Goal: Transaction & Acquisition: Register for event/course

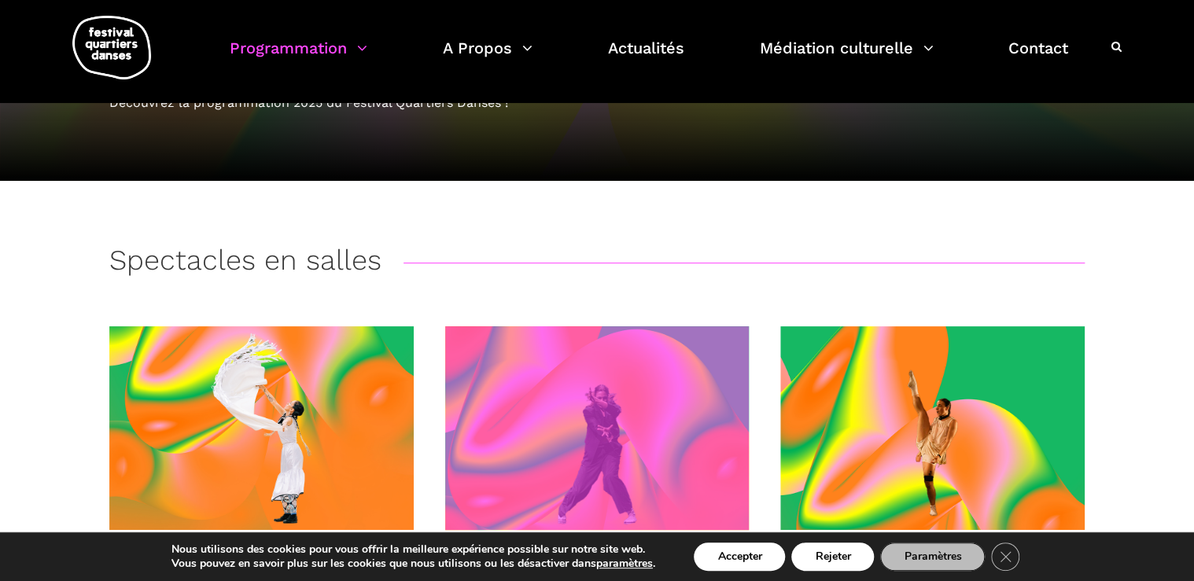
scroll to position [547, 0]
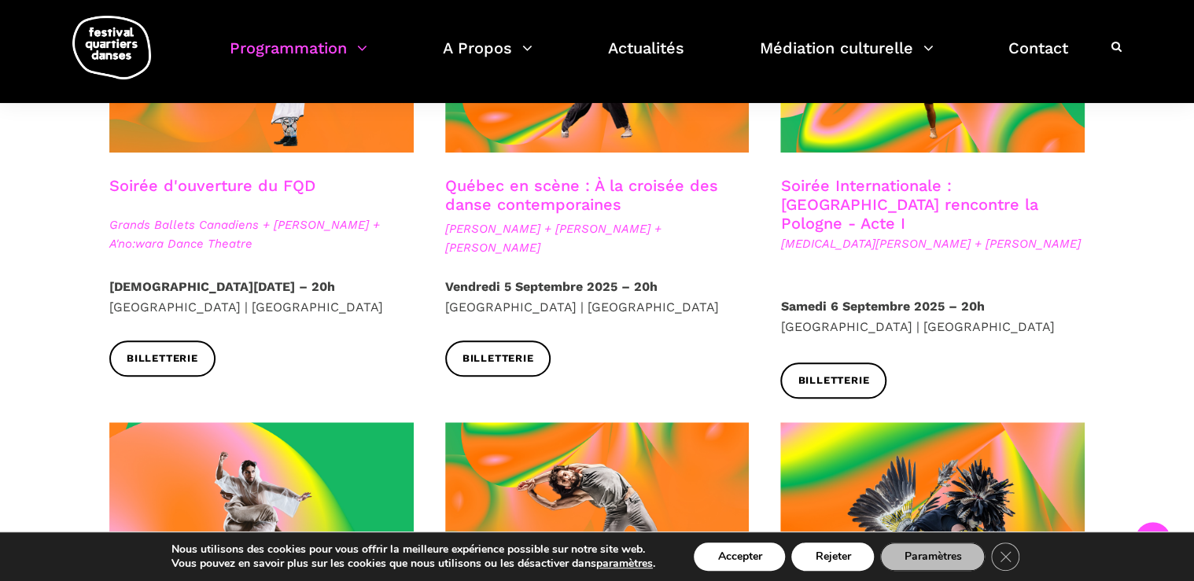
click at [209, 220] on span "Grands Ballets Canadiens + Charles Brecard + A'no:wara Dance Theatre" at bounding box center [261, 235] width 304 height 38
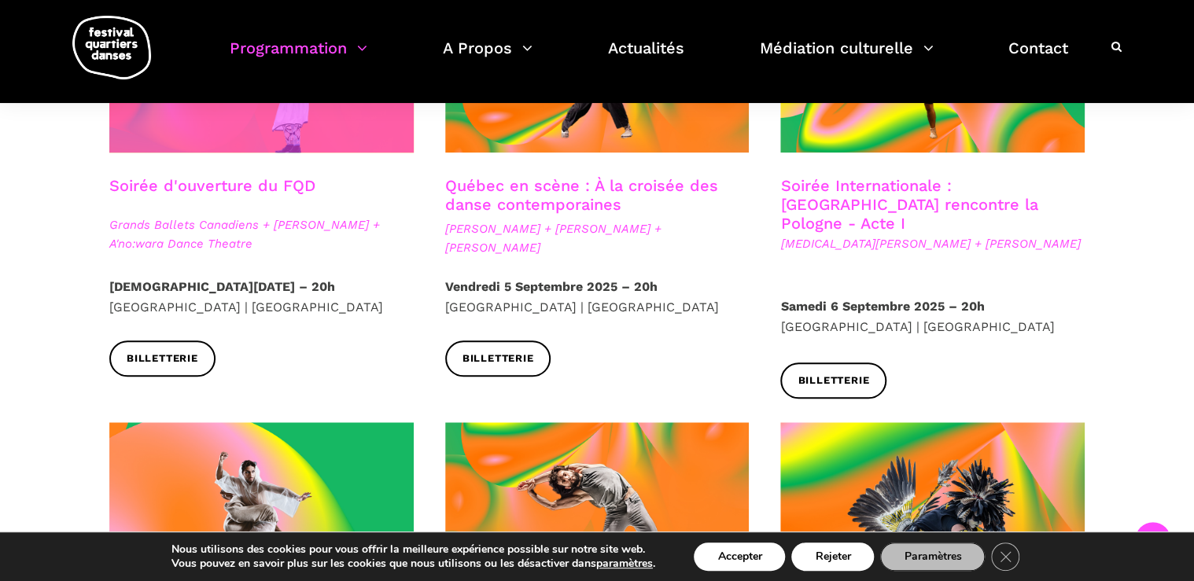
click at [254, 132] on span at bounding box center [261, 51] width 304 height 204
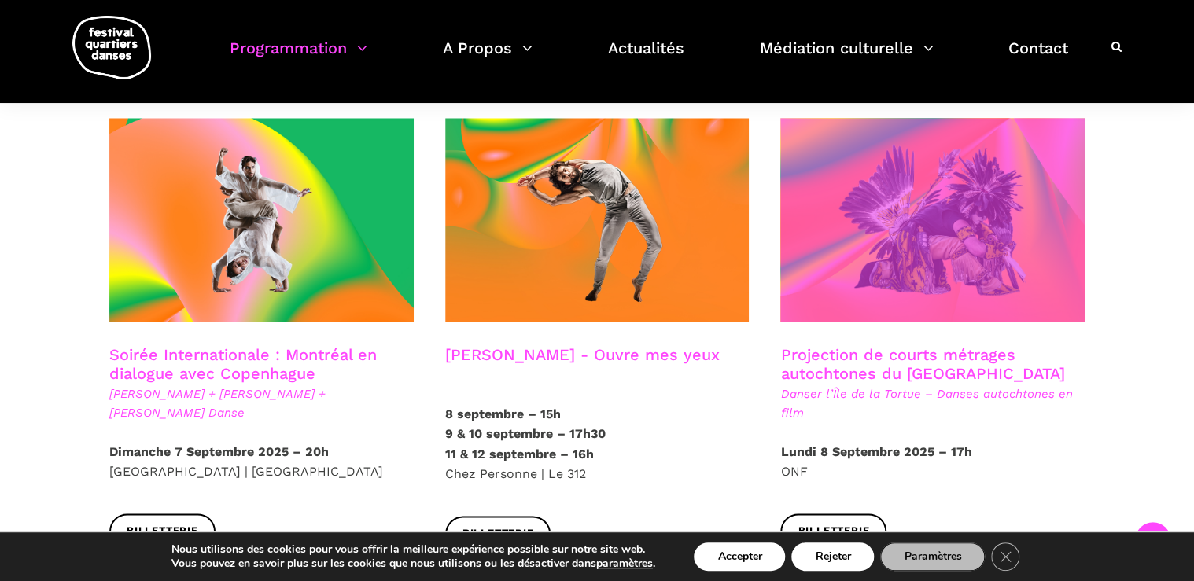
scroll to position [861, 0]
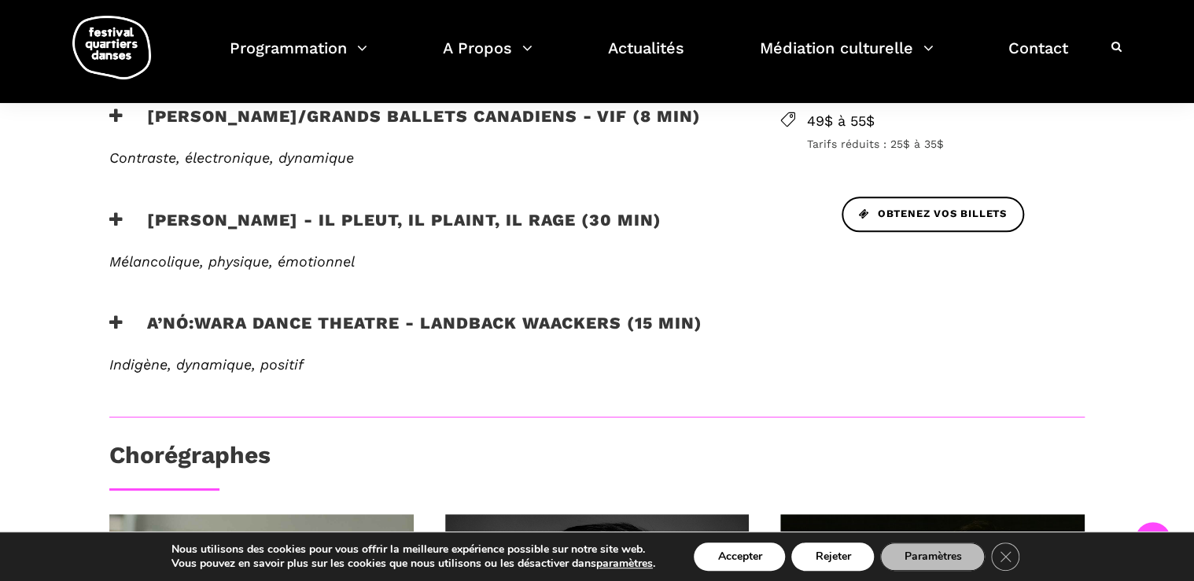
scroll to position [692, 0]
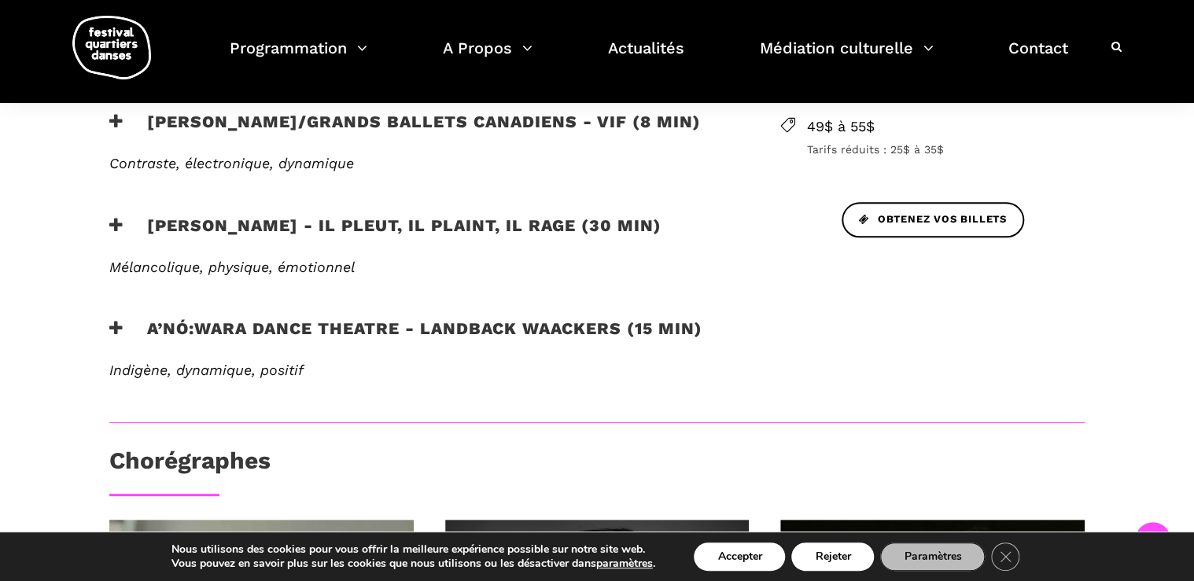
click at [170, 365] on span "Indigène, dynamique, positif" at bounding box center [206, 370] width 194 height 17
click at [116, 328] on icon at bounding box center [116, 328] width 14 height 17
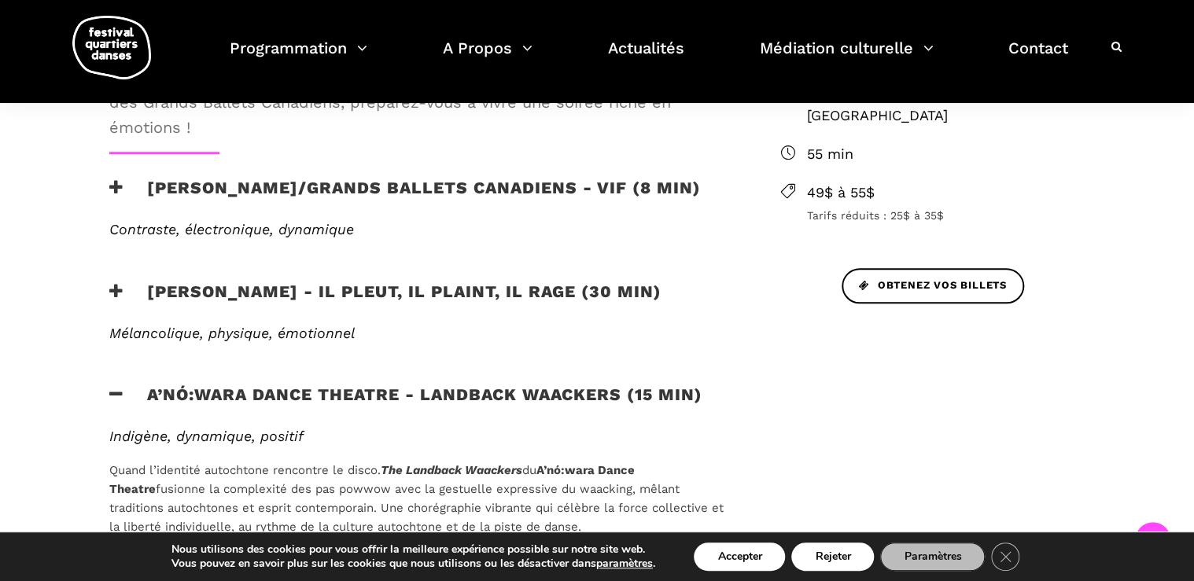
scroll to position [566, 0]
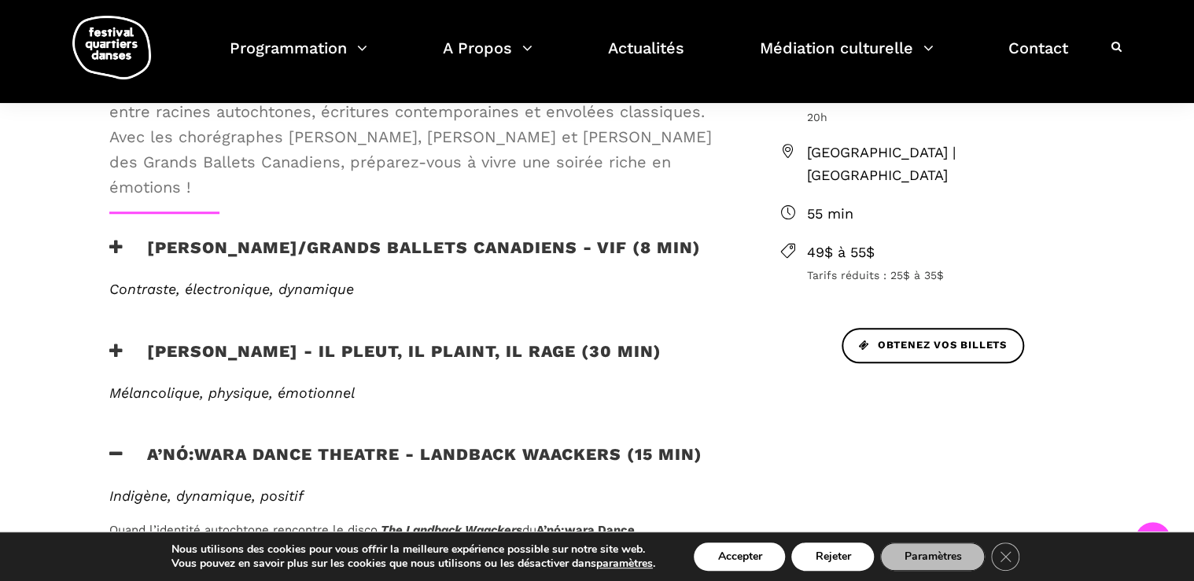
click at [112, 347] on icon at bounding box center [116, 351] width 14 height 17
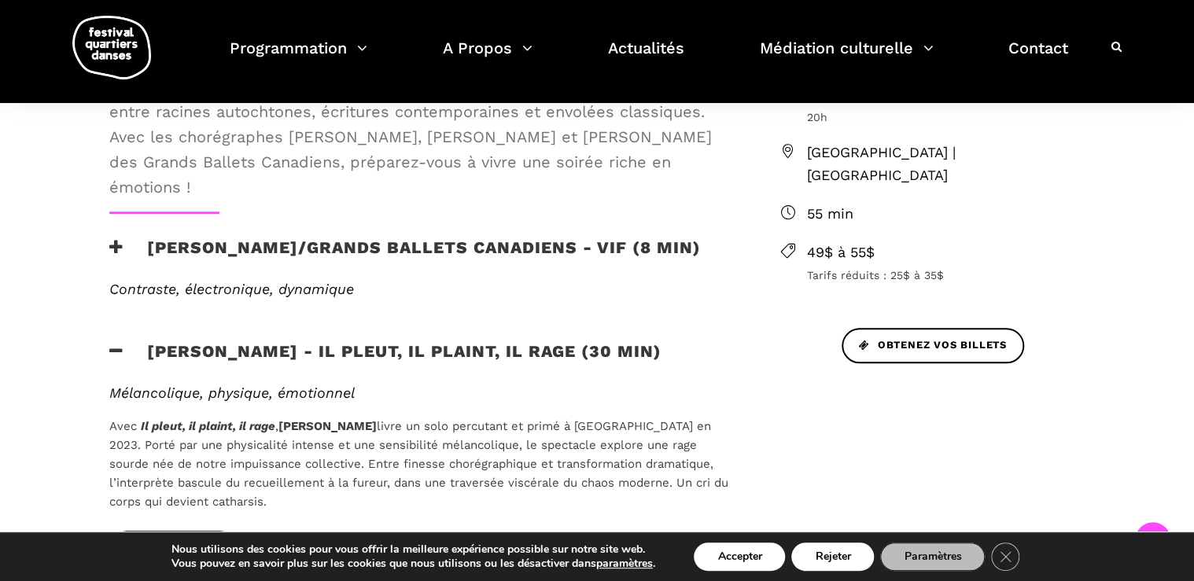
click at [120, 245] on icon at bounding box center [116, 247] width 14 height 17
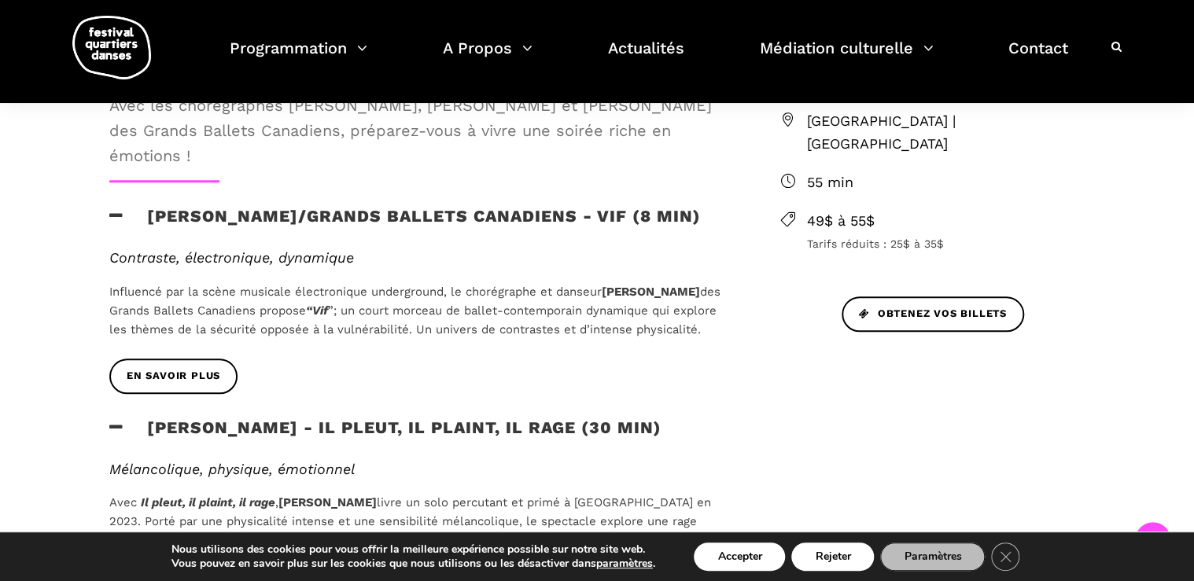
scroll to position [629, 0]
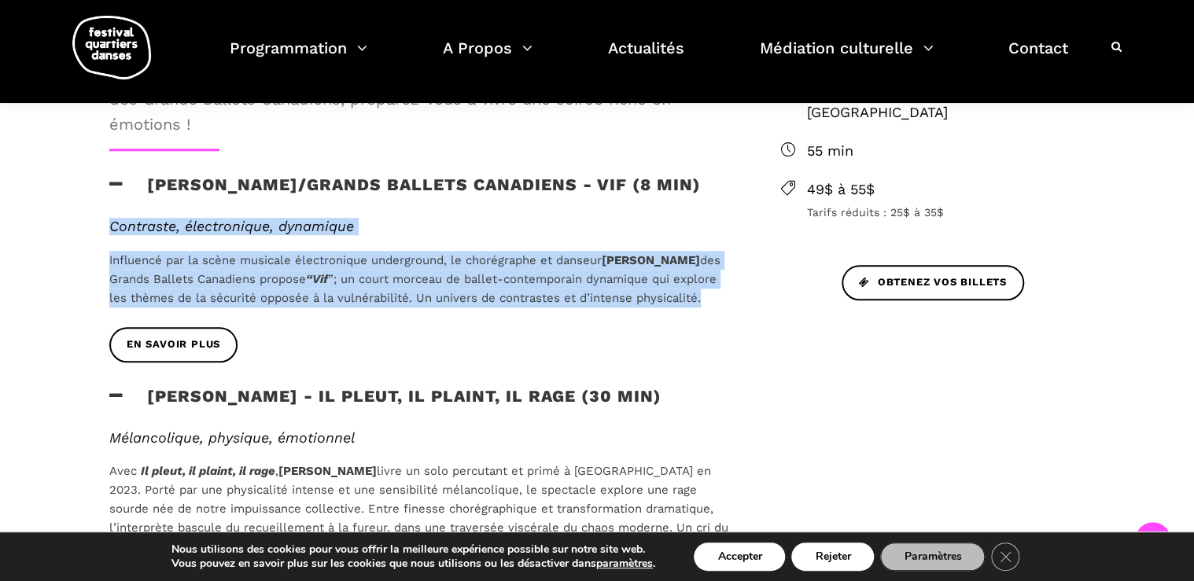
drag, startPoint x: 182, startPoint y: 319, endPoint x: 110, endPoint y: 220, distance: 121.6
click at [110, 220] on div "Contraste, électronique, dynamique Influencé par la scène musicale électronique…" at bounding box center [419, 263] width 620 height 90
drag, startPoint x: 110, startPoint y: 220, endPoint x: 108, endPoint y: 294, distance: 74.0
click at [108, 294] on div "Contraste, électronique, dynamique Influencé par la scène musicale électronique…" at bounding box center [419, 272] width 651 height 109
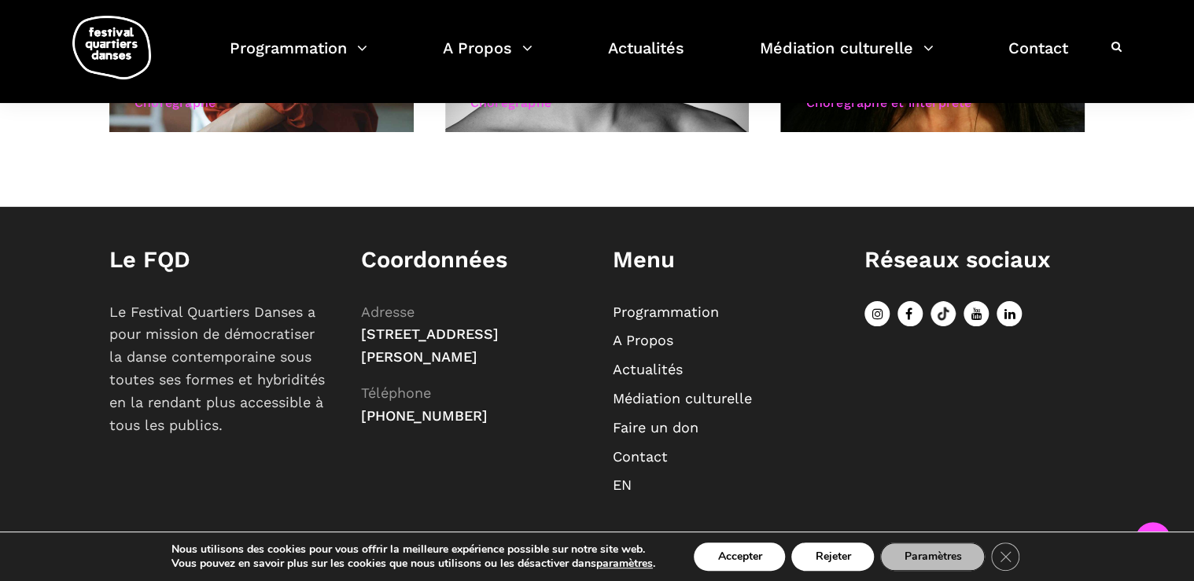
scroll to position [1781, 0]
click at [1003, 557] on icon "Close GDPR Cookie Banner" at bounding box center [1005, 556] width 28 height 24
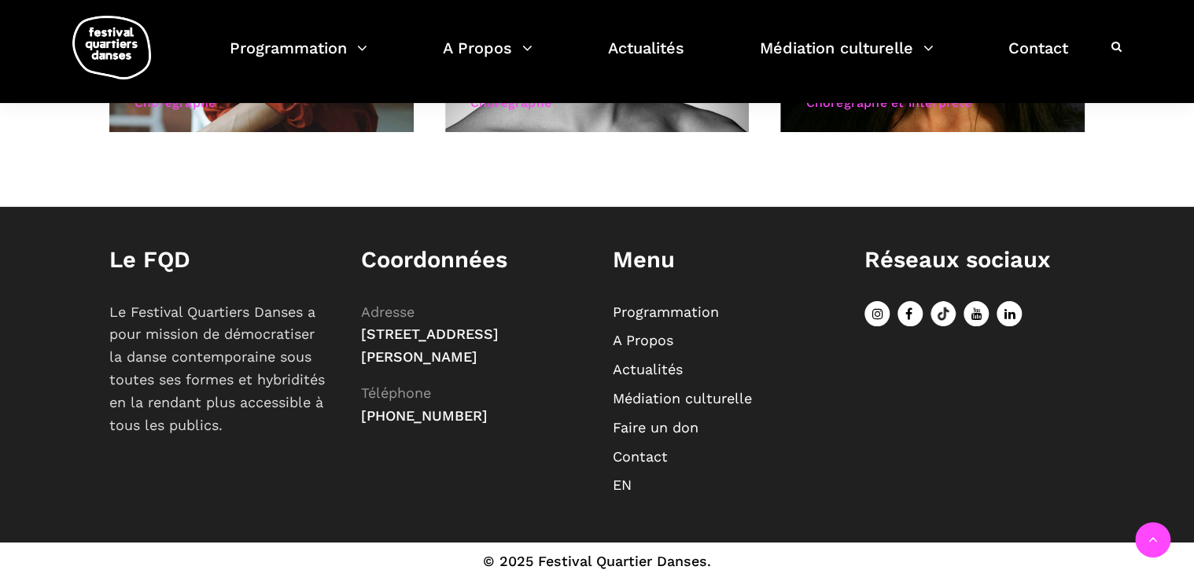
drag, startPoint x: 362, startPoint y: 336, endPoint x: 467, endPoint y: 360, distance: 108.2
click at [467, 360] on span "[STREET_ADDRESS][PERSON_NAME]" at bounding box center [430, 345] width 138 height 39
drag, startPoint x: 467, startPoint y: 360, endPoint x: 440, endPoint y: 359, distance: 26.8
